Goal: Task Accomplishment & Management: Complete application form

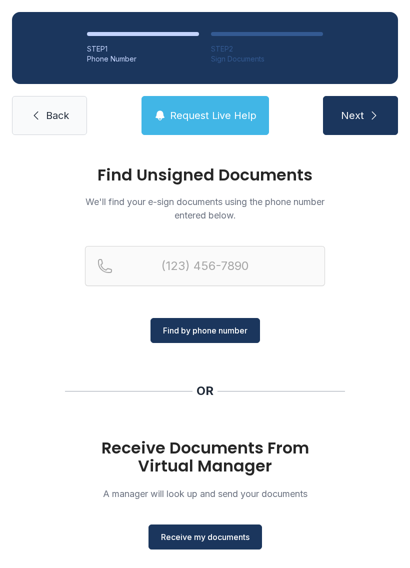
click at [211, 539] on span "Receive my documents" at bounding box center [205, 537] width 88 height 12
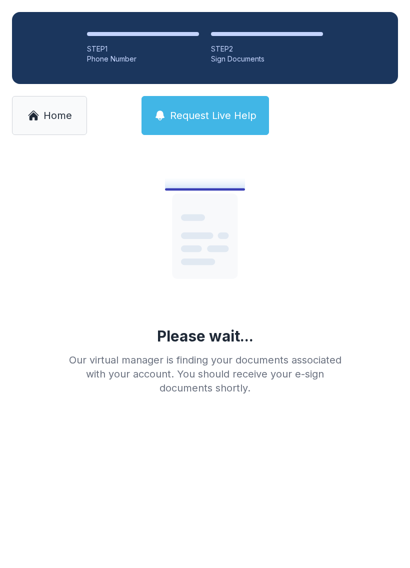
click at [57, 107] on link "Home" at bounding box center [49, 115] width 75 height 39
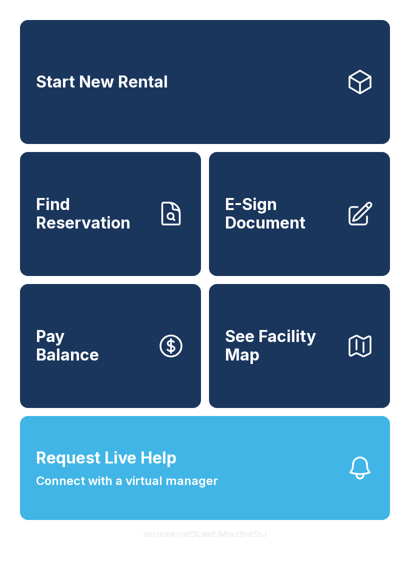
click at [296, 218] on span "E-Sign Document" at bounding box center [281, 213] width 113 height 36
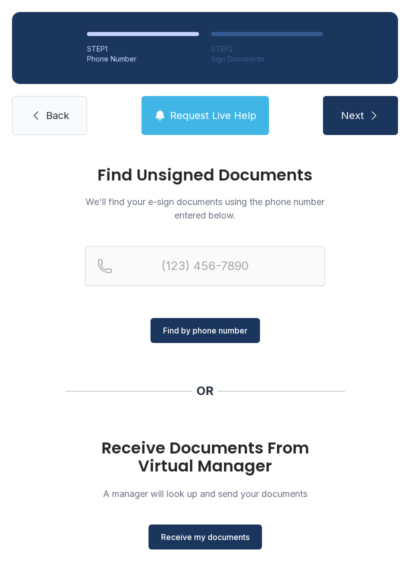
click at [213, 529] on button "Receive my documents" at bounding box center [204, 536] width 113 height 25
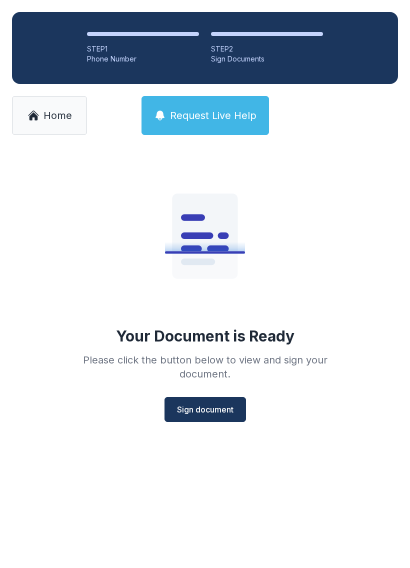
click at [208, 410] on span "Sign document" at bounding box center [205, 409] width 56 height 12
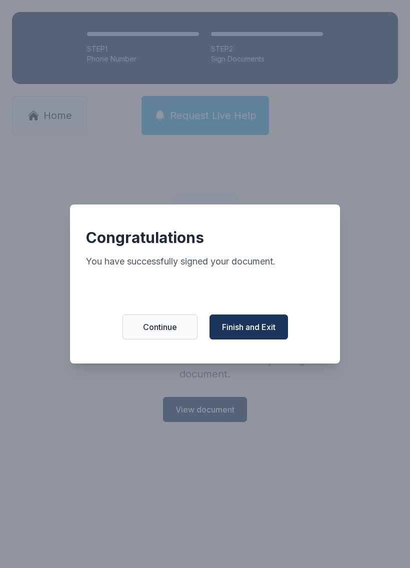
click at [255, 333] on span "Finish and Exit" at bounding box center [248, 327] width 53 height 12
